Goal: Task Accomplishment & Management: Use online tool/utility

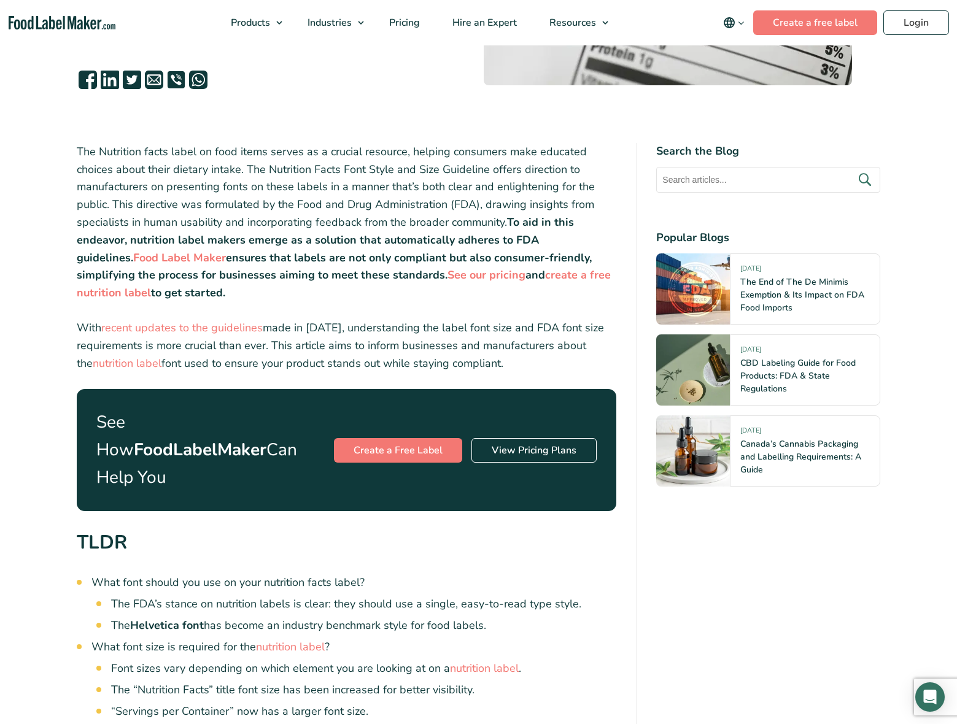
click at [508, 277] on strong "create a free nutrition label" at bounding box center [344, 284] width 534 height 33
